Goal: Information Seeking & Learning: Learn about a topic

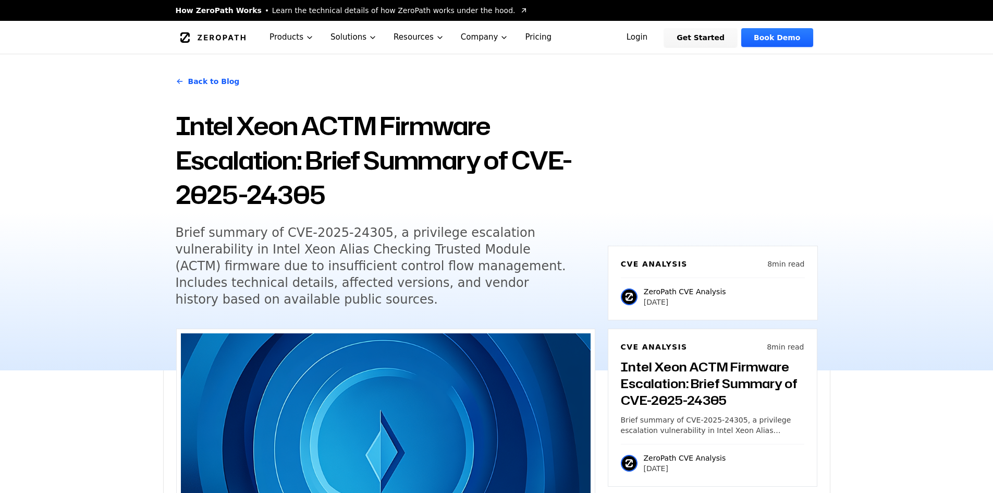
scroll to position [589, 0]
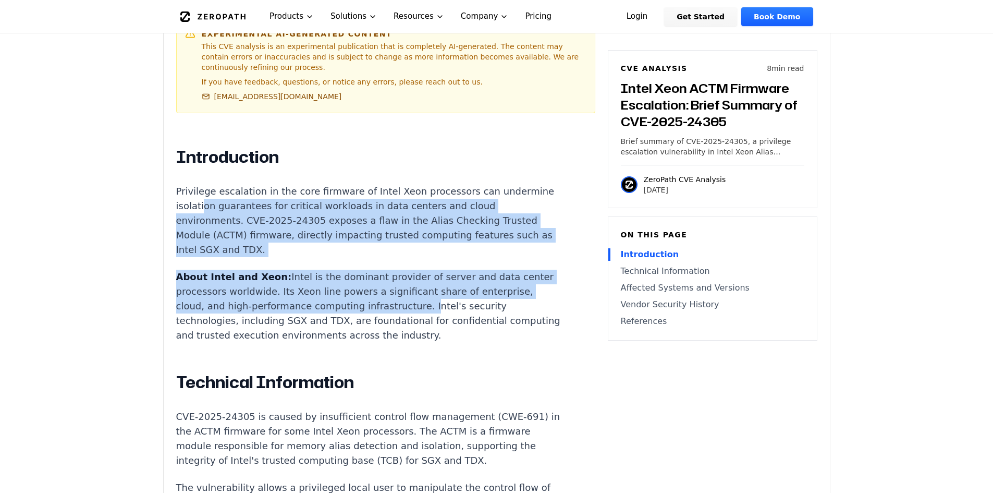
drag, startPoint x: 257, startPoint y: 201, endPoint x: 427, endPoint y: 299, distance: 196.0
click at [427, 299] on p "About Intel and Xeon: Intel is the dominant provider of server and data center …" at bounding box center [370, 306] width 388 height 73
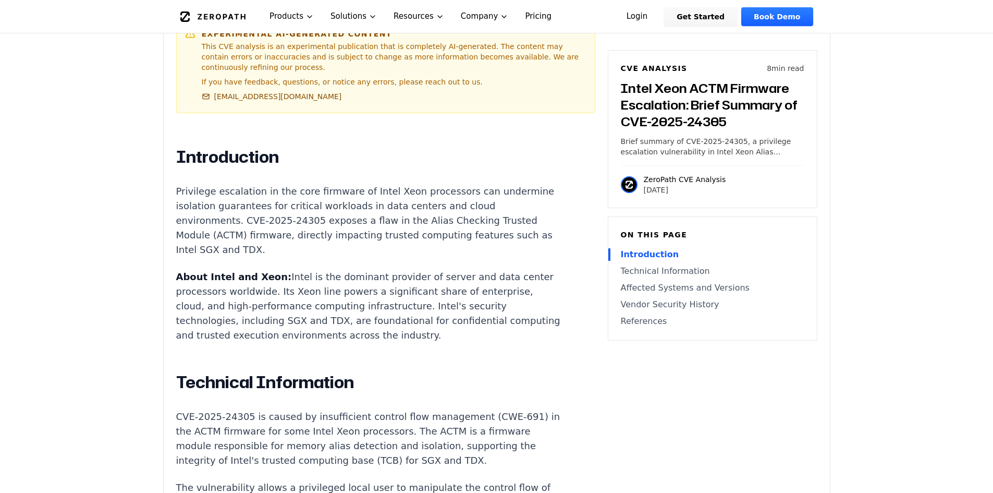
drag, startPoint x: 490, startPoint y: 339, endPoint x: 368, endPoint y: 223, distance: 168.2
click at [368, 223] on p "Privilege escalation in the core firmware of Intel Xeon processors can undermin…" at bounding box center [370, 220] width 388 height 73
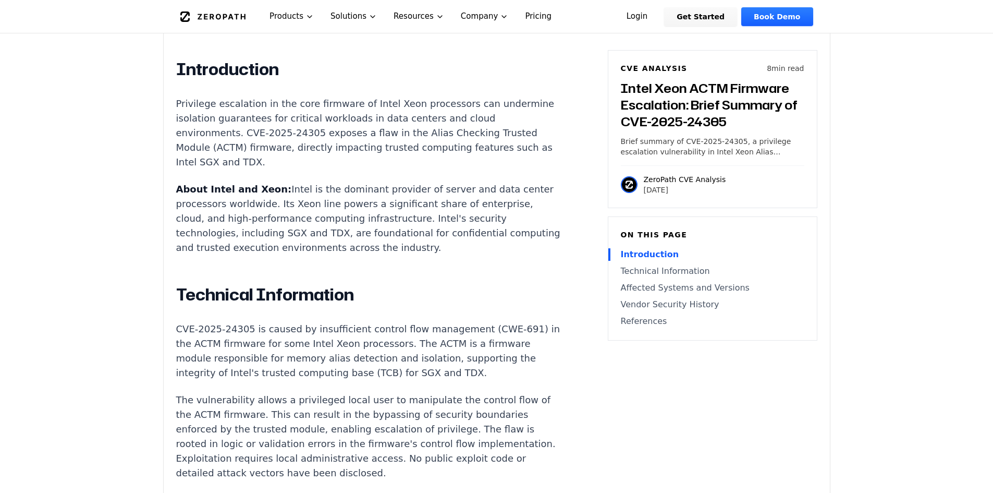
scroll to position [706, 0]
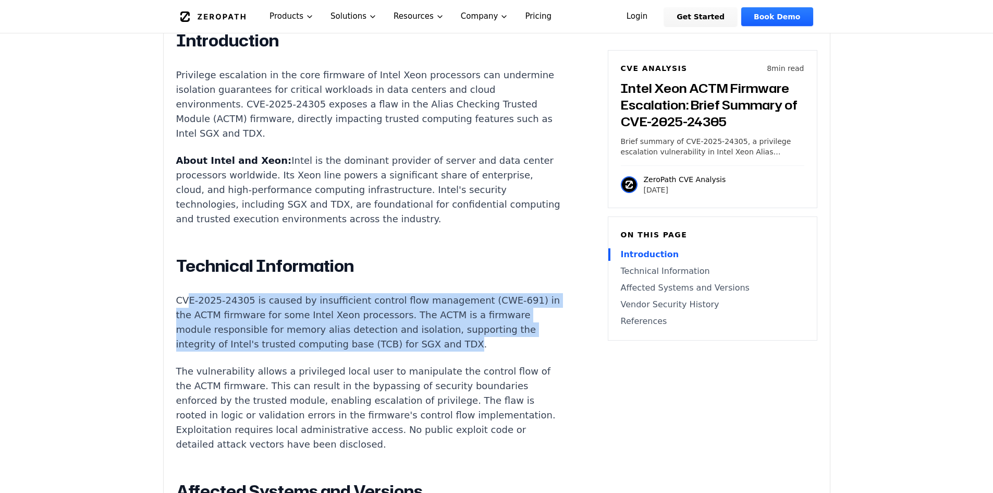
drag, startPoint x: 468, startPoint y: 345, endPoint x: 189, endPoint y: 286, distance: 285.2
click at [189, 286] on div "Introduction Privilege escalation in the core firmware of Intel Xeon processors…" at bounding box center [370, 472] width 388 height 884
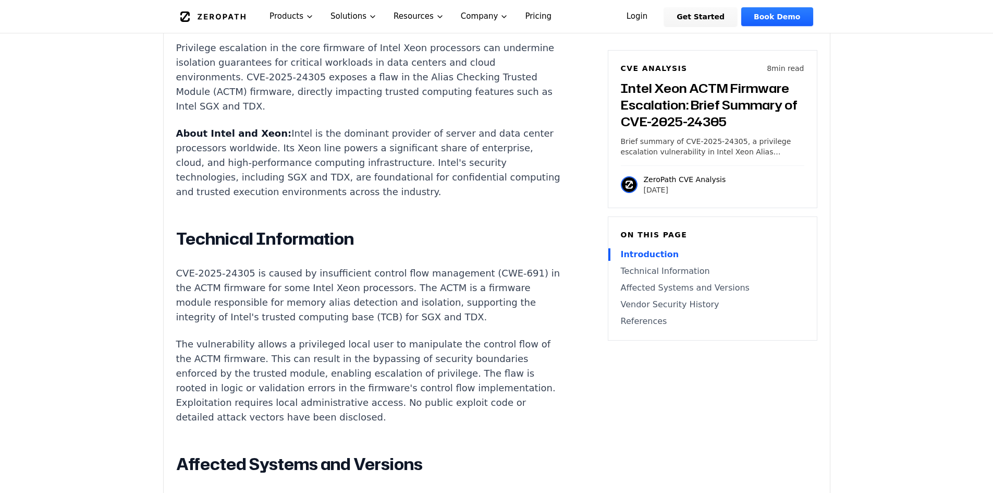
scroll to position [733, 0]
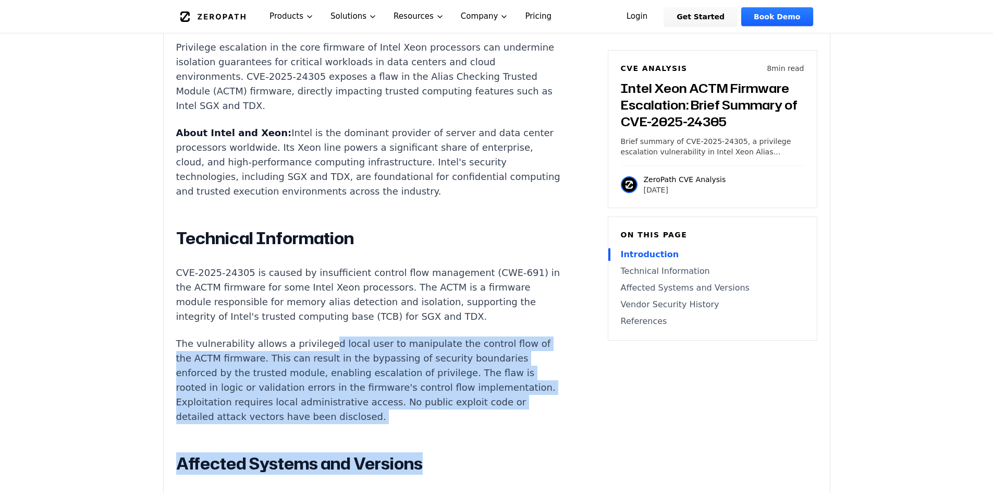
drag, startPoint x: 333, startPoint y: 342, endPoint x: 458, endPoint y: 435, distance: 155.7
click at [441, 440] on div "Introduction Privilege escalation in the core firmware of Intel Xeon processors…" at bounding box center [370, 445] width 388 height 884
click at [458, 435] on div "Introduction Privilege escalation in the core firmware of Intel Xeon processors…" at bounding box center [370, 445] width 388 height 884
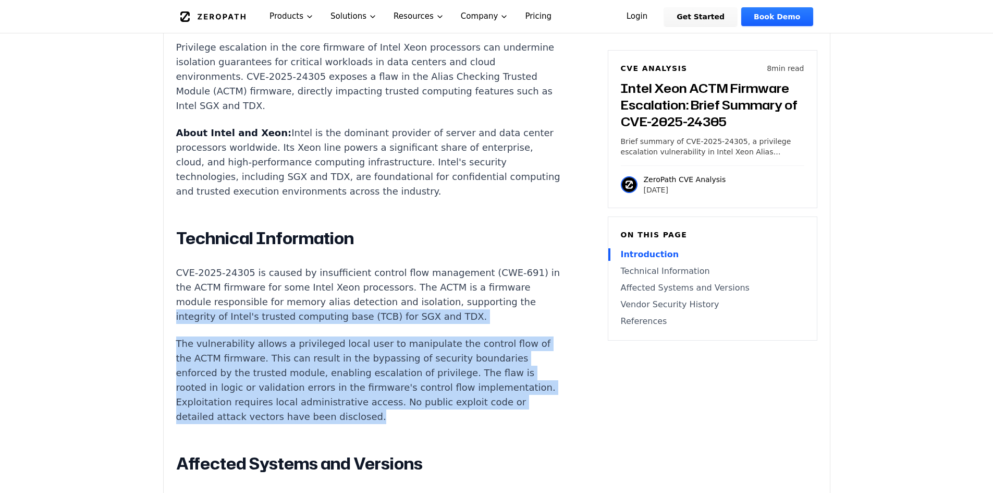
drag, startPoint x: 468, startPoint y: 421, endPoint x: 87, endPoint y: 309, distance: 397.0
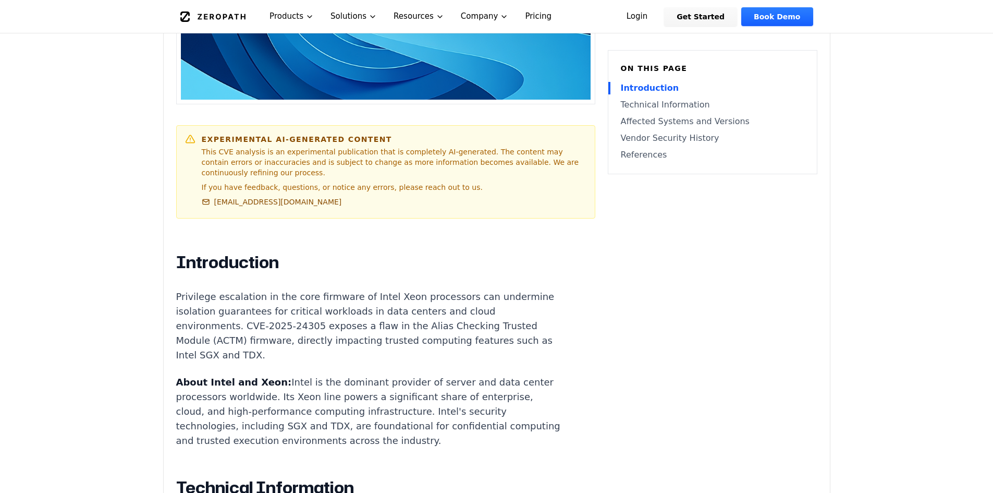
scroll to position [500, 0]
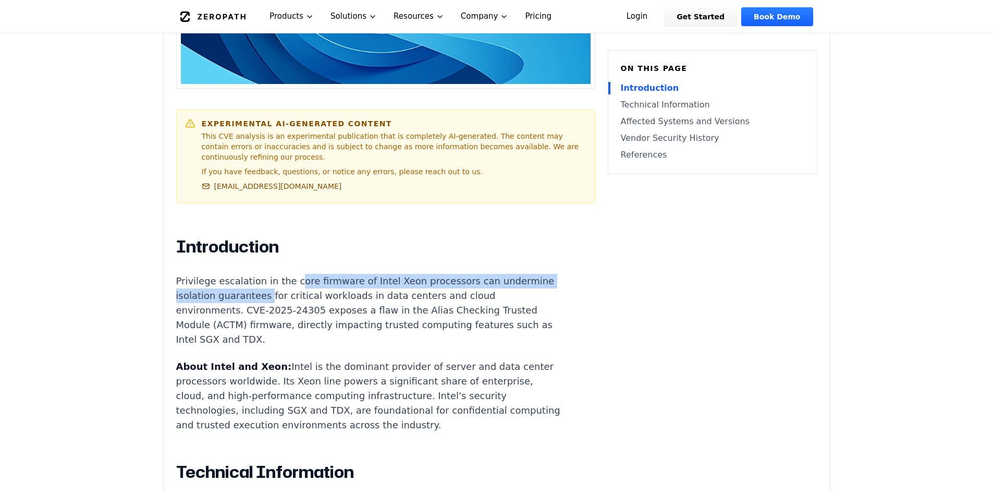
drag, startPoint x: 300, startPoint y: 277, endPoint x: 321, endPoint y: 288, distance: 24.3
click at [321, 288] on p "Privilege escalation in the core firmware of Intel Xeon processors can undermin…" at bounding box center [370, 310] width 388 height 73
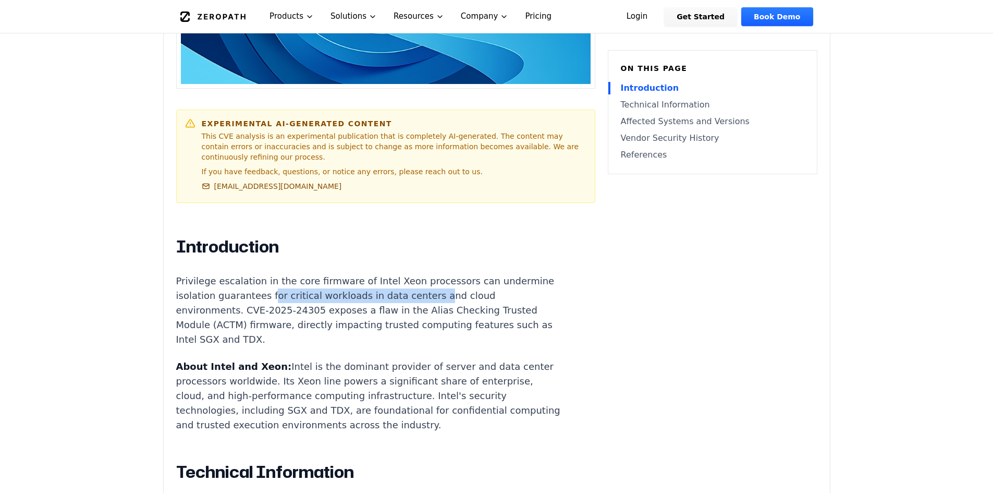
drag, startPoint x: 324, startPoint y: 298, endPoint x: 492, endPoint y: 302, distance: 168.0
click at [492, 302] on p "Privilege escalation in the core firmware of Intel Xeon processors can undermin…" at bounding box center [370, 310] width 388 height 73
drag, startPoint x: 416, startPoint y: 311, endPoint x: 211, endPoint y: 319, distance: 205.6
click at [211, 319] on p "Privilege escalation in the core firmware of Intel Xeon processors can undermin…" at bounding box center [370, 310] width 388 height 73
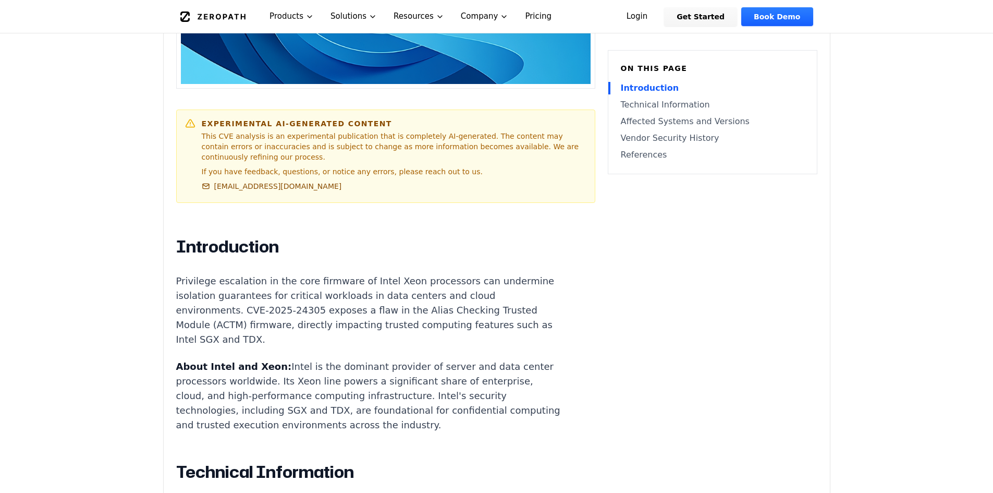
click at [470, 322] on p "Privilege escalation in the core firmware of Intel Xeon processors can undermin…" at bounding box center [370, 310] width 388 height 73
drag, startPoint x: 418, startPoint y: 311, endPoint x: 211, endPoint y: 322, distance: 207.3
click at [211, 322] on p "Privilege escalation in the core firmware of Intel Xeon processors can undermin…" at bounding box center [370, 310] width 388 height 73
